Goal: Find contact information: Find contact information

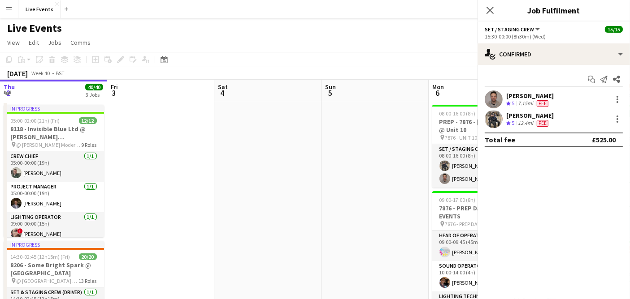
scroll to position [0, 344]
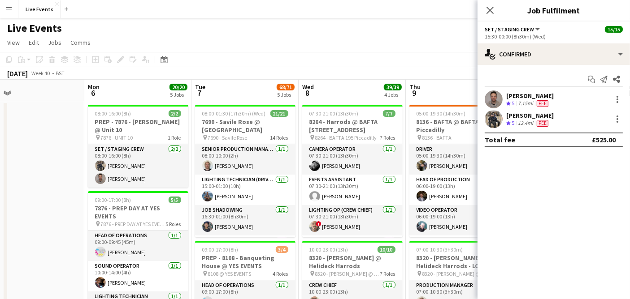
click at [490, 118] on app-user-avatar at bounding box center [493, 119] width 18 height 18
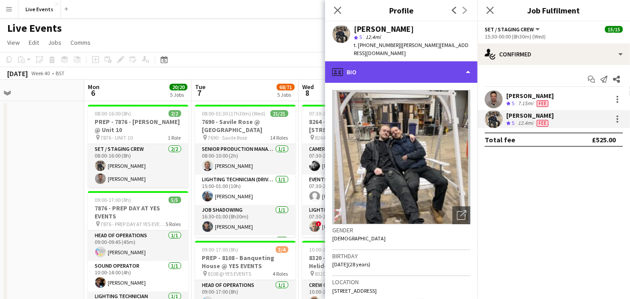
click at [383, 64] on div "profile Bio" at bounding box center [401, 72] width 152 height 22
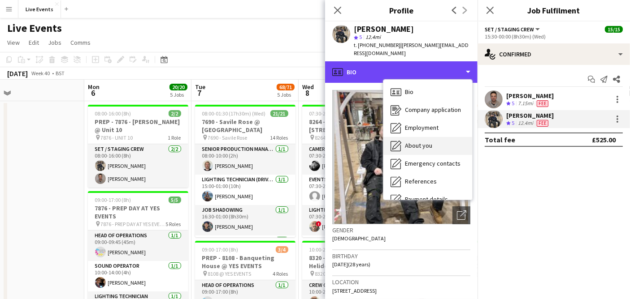
scroll to position [84, 0]
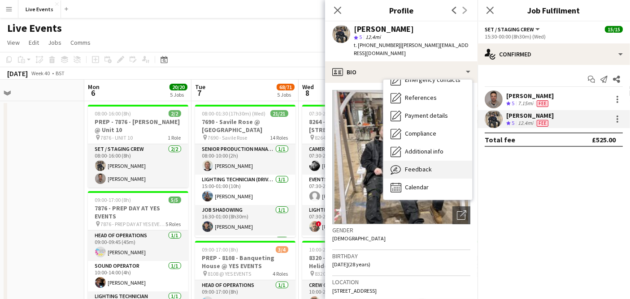
click at [422, 165] on span "Feedback" at bounding box center [418, 169] width 27 height 8
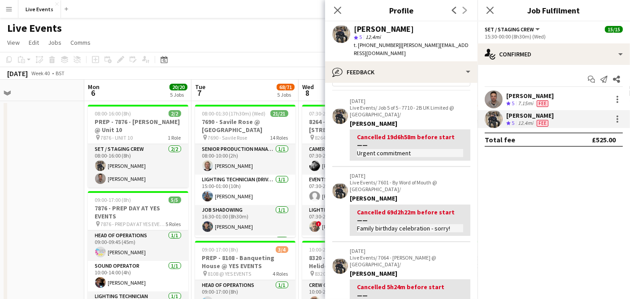
scroll to position [0, 0]
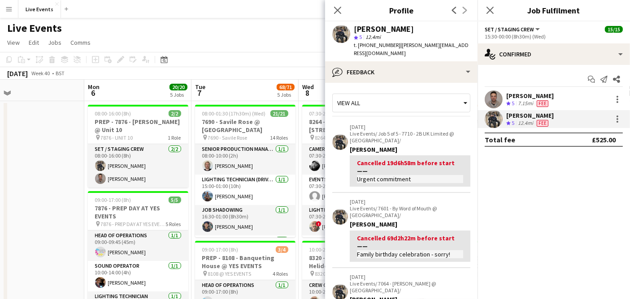
click at [393, 95] on div "View all" at bounding box center [396, 103] width 128 height 17
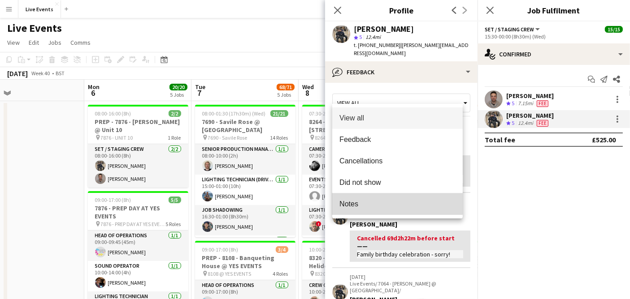
click at [362, 201] on span "Notes" at bounding box center [397, 204] width 116 height 9
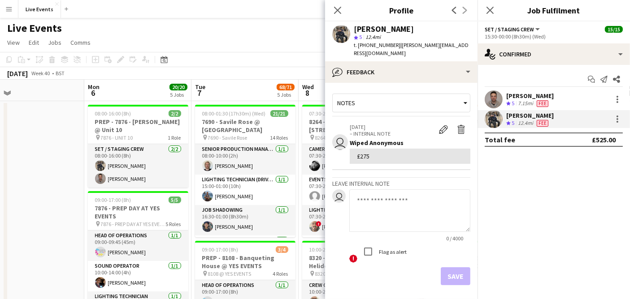
drag, startPoint x: 373, startPoint y: 148, endPoint x: 359, endPoint y: 151, distance: 14.3
click at [359, 152] on div "£275" at bounding box center [410, 156] width 106 height 8
copy div "275"
click at [260, 47] on app-page-menu "View Day view expanded Day view collapsed Month view Date picker Jump to [DATE]…" at bounding box center [315, 43] width 630 height 17
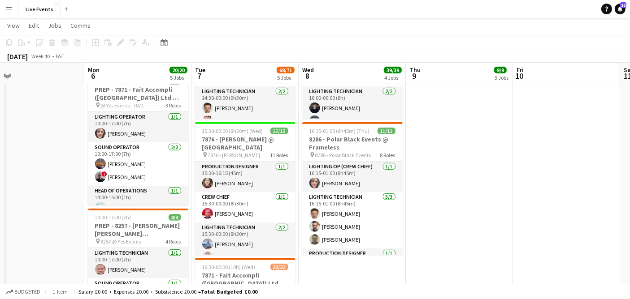
scroll to position [389, 0]
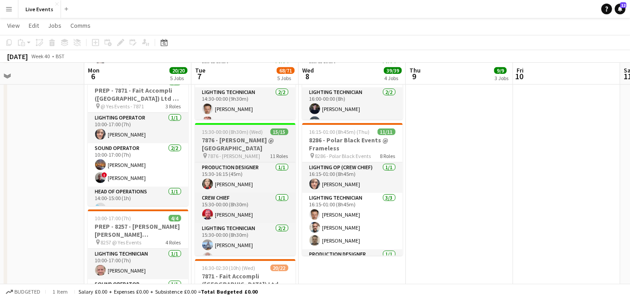
click at [238, 142] on h3 "7876 - [PERSON_NAME] @ [GEOGRAPHIC_DATA]" at bounding box center [245, 144] width 100 height 16
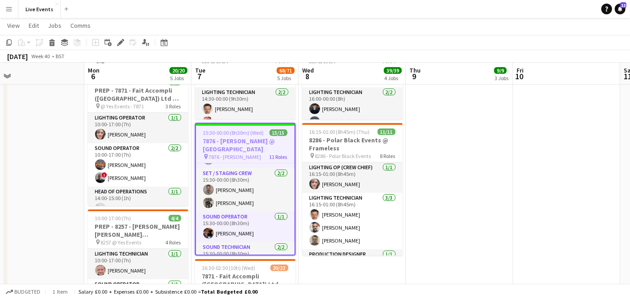
scroll to position [131, 0]
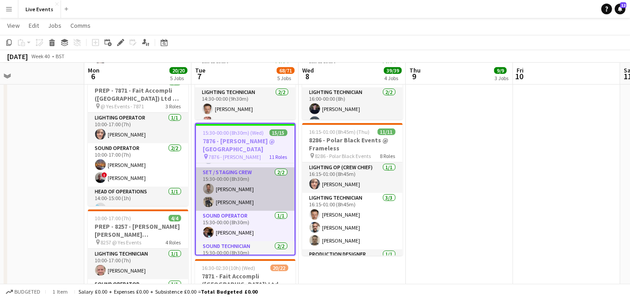
click at [233, 198] on app-card-role "Set / Staging Crew [DATE] 15:30-00:00 (8h30m) [PERSON_NAME] [PERSON_NAME]" at bounding box center [245, 189] width 99 height 43
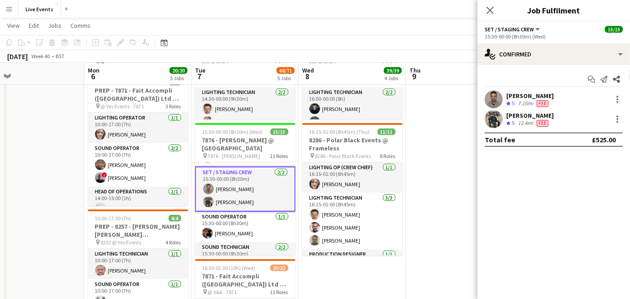
click at [496, 118] on app-user-avatar at bounding box center [493, 119] width 18 height 18
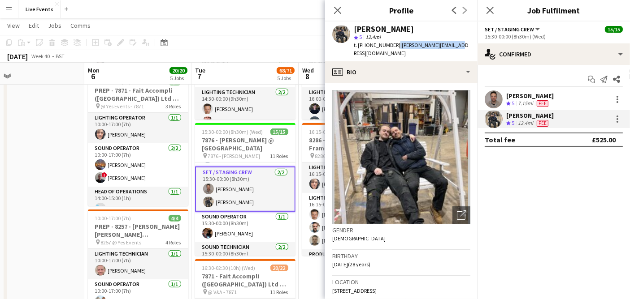
drag, startPoint x: 450, startPoint y: 43, endPoint x: 392, endPoint y: 48, distance: 58.0
click at [392, 48] on div "[PERSON_NAME] star 5 12.4mi t. [PHONE_NUMBER] | [PERSON_NAME][EMAIL_ADDRESS][DO…" at bounding box center [401, 42] width 152 height 40
copy div "| [PERSON_NAME][EMAIL_ADDRESS][DOMAIN_NAME]"
drag, startPoint x: 390, startPoint y: 29, endPoint x: 351, endPoint y: 31, distance: 39.0
click at [351, 31] on div "[PERSON_NAME] star 5 12.4mi t. [PHONE_NUMBER] | [PERSON_NAME][EMAIL_ADDRESS][DO…" at bounding box center [401, 42] width 152 height 40
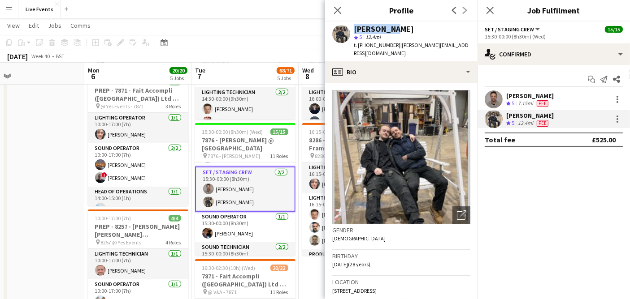
copy div "[PERSON_NAME]"
click at [335, 9] on icon "Close pop-in" at bounding box center [337, 10] width 9 height 9
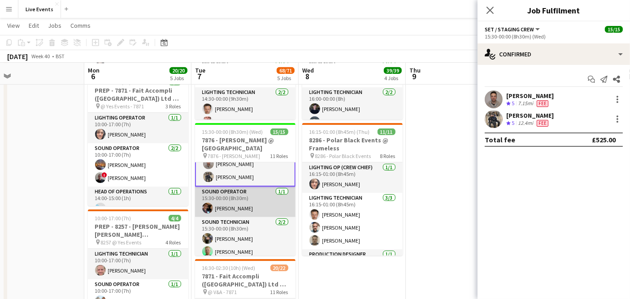
scroll to position [158, 0]
click at [240, 202] on app-card-role "Sound Operator [DATE] 15:30-00:00 (8h30m) [PERSON_NAME]" at bounding box center [245, 200] width 100 height 30
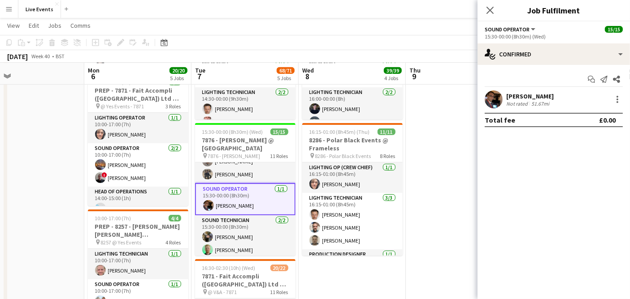
scroll to position [157, 0]
